Goal: Check status: Check status

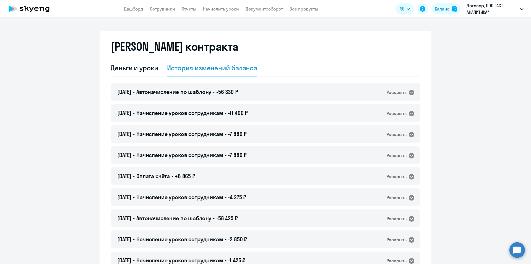
select select "english_adult_not_native_speaker"
click at [134, 9] on link "Дашборд" at bounding box center [133, 9] width 19 height 6
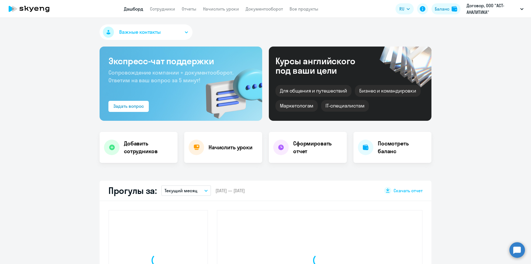
select select "30"
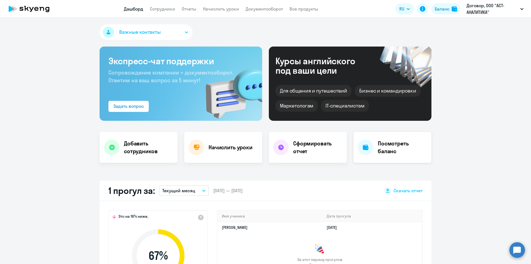
click at [406, 148] on h4 "Посмотреть баланс" at bounding box center [402, 146] width 49 height 15
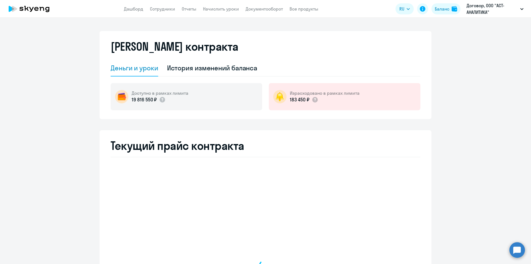
select select "english_adult_not_native_speaker"
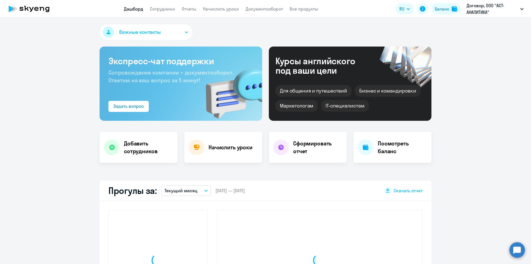
select select "30"
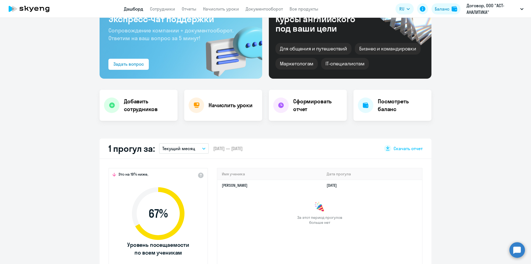
scroll to position [55, 0]
